Goal: Task Accomplishment & Management: Use online tool/utility

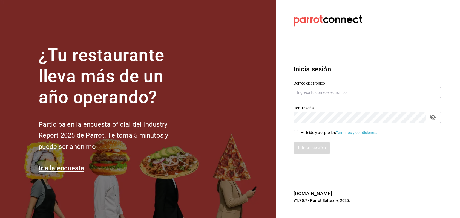
click at [307, 136] on div "Iniciar sesión" at bounding box center [364, 145] width 154 height 18
click at [307, 131] on div "He leído y acepto los Términos y condiciones." at bounding box center [339, 133] width 77 height 6
click at [299, 131] on input "He leído y acepto los Términos y condiciones." at bounding box center [296, 132] width 5 height 5
checkbox input "true"
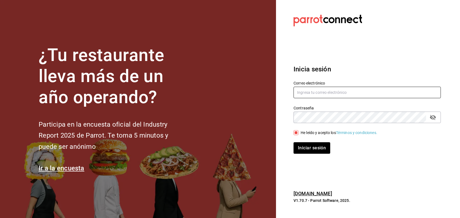
click at [320, 95] on input "text" at bounding box center [367, 93] width 147 height 12
paste input "[URL][DOMAIN_NAME]"
type input "[URL][DOMAIN_NAME]"
paste input "[EMAIL_ADDRESS][DOMAIN_NAME]"
type input "[EMAIL_ADDRESS][DOMAIN_NAME]"
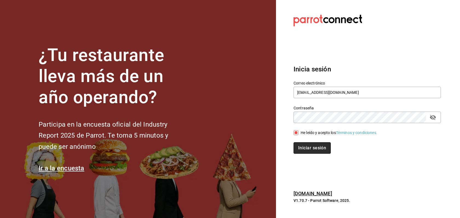
click at [309, 146] on button "Iniciar sesión" at bounding box center [312, 149] width 37 height 12
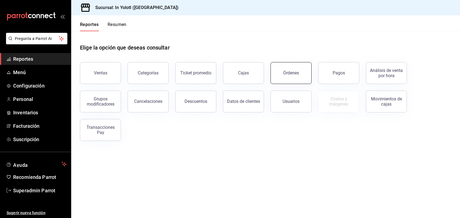
click at [279, 73] on button "Órdenes" at bounding box center [291, 73] width 41 height 22
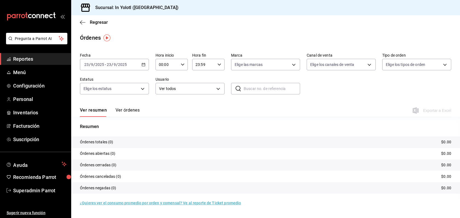
click at [132, 110] on button "Ver órdenes" at bounding box center [128, 112] width 24 height 9
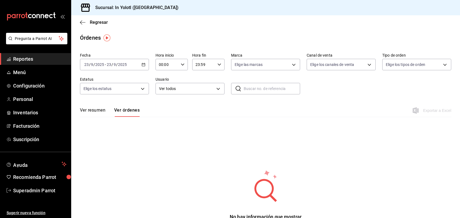
click at [144, 66] on \(Stroke\) "button" at bounding box center [143, 64] width 3 height 3
click at [100, 116] on span "Mes actual" at bounding box center [106, 118] width 42 height 6
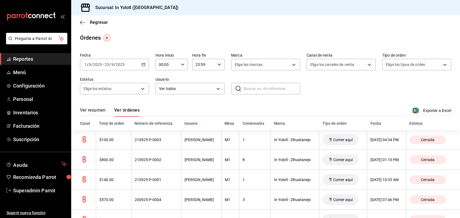
click at [42, 59] on span "Reportes" at bounding box center [39, 58] width 53 height 7
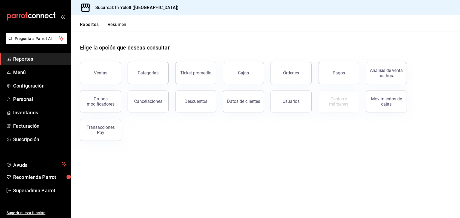
click at [112, 25] on button "Resumen" at bounding box center [117, 26] width 19 height 9
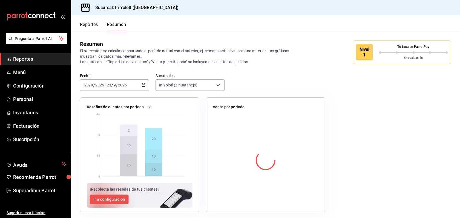
click at [145, 87] on icon "button" at bounding box center [144, 85] width 4 height 4
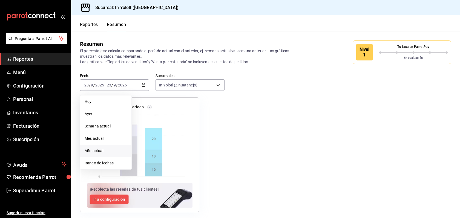
click at [101, 150] on span "Año actual" at bounding box center [106, 151] width 42 height 6
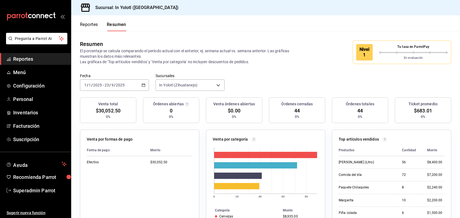
click at [85, 26] on button "Reportes" at bounding box center [89, 26] width 18 height 9
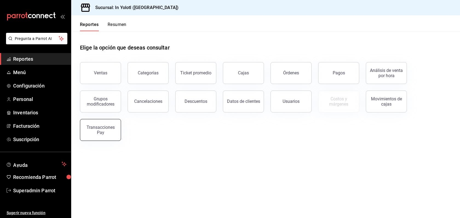
click at [99, 131] on div "Transacciones Pay" at bounding box center [101, 130] width 34 height 10
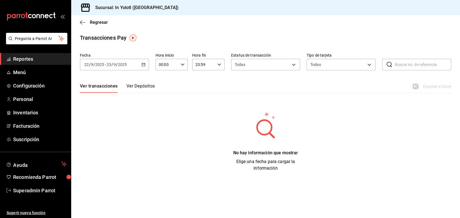
click at [139, 65] on div "2025-09-22 22 / 9 / 2025 - 2025-09-23 23 / 9 / 2025" at bounding box center [114, 65] width 69 height 12
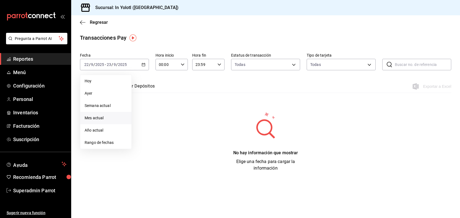
click at [97, 121] on span "Mes actual" at bounding box center [106, 118] width 42 height 6
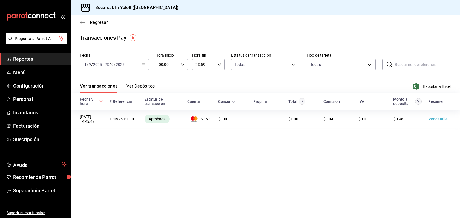
click at [139, 89] on button "Ver Depósitos" at bounding box center [141, 88] width 29 height 9
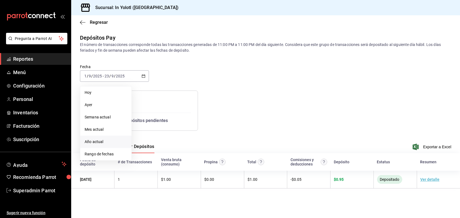
click at [97, 140] on span "Año actual" at bounding box center [106, 142] width 42 height 6
